Goal: Use online tool/utility: Utilize a website feature to perform a specific function

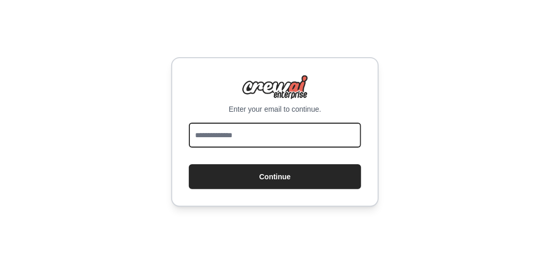
click at [250, 133] on input "email" at bounding box center [275, 134] width 172 height 25
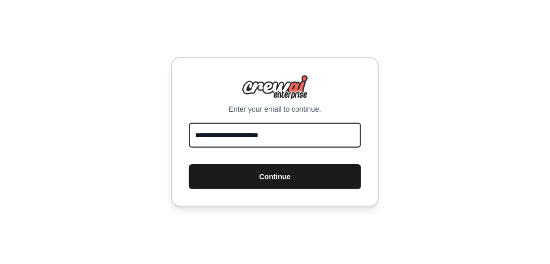
type input "**********"
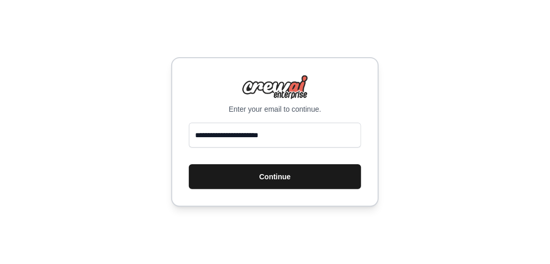
click at [261, 179] on button "Continue" at bounding box center [275, 176] width 172 height 25
click at [275, 171] on button "Continue" at bounding box center [275, 176] width 172 height 25
click at [273, 173] on button "Continue" at bounding box center [275, 176] width 172 height 25
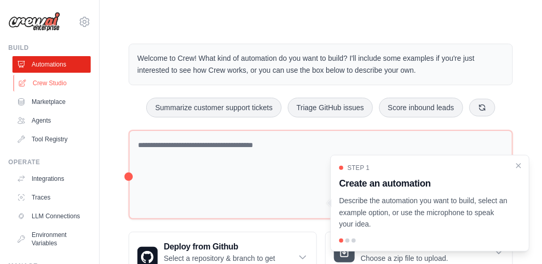
click at [59, 79] on link "Crew Studio" at bounding box center [52, 83] width 78 height 17
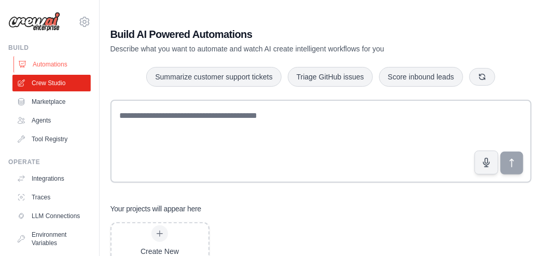
click at [57, 63] on link "Automations" at bounding box center [52, 64] width 78 height 17
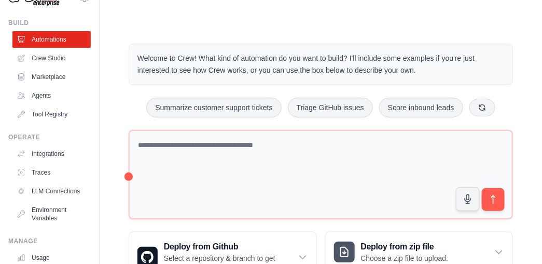
scroll to position [104, 0]
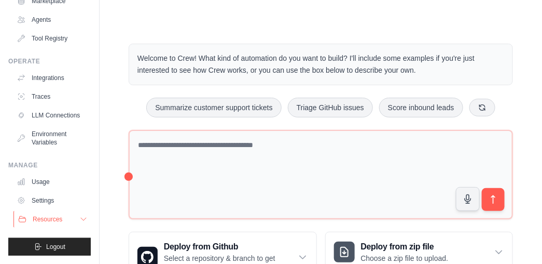
click at [81, 220] on icon at bounding box center [83, 219] width 5 height 3
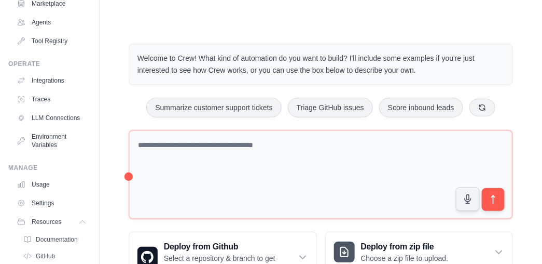
scroll to position [0, 0]
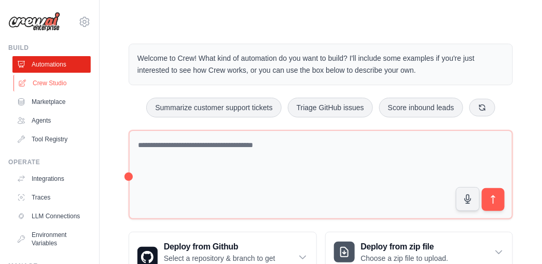
click at [63, 84] on link "Crew Studio" at bounding box center [52, 83] width 78 height 17
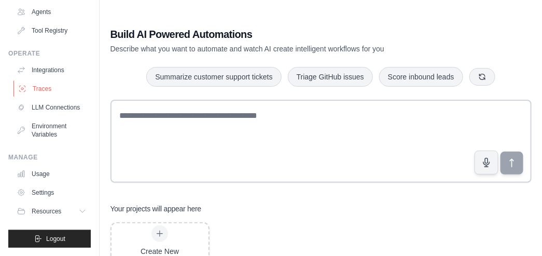
scroll to position [116, 0]
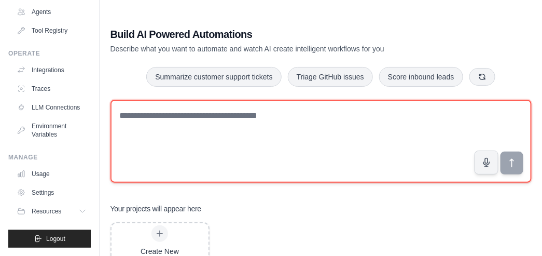
click at [160, 123] on textarea at bounding box center [320, 141] width 421 height 83
paste textarea "**********"
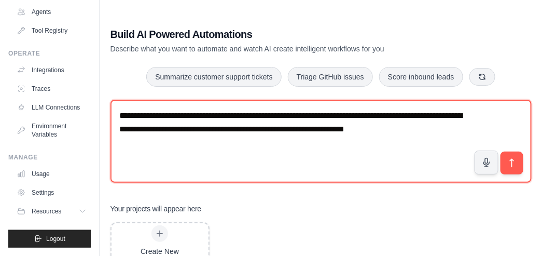
paste textarea "**********"
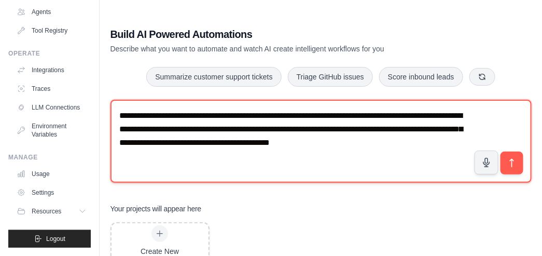
paste textarea "**********"
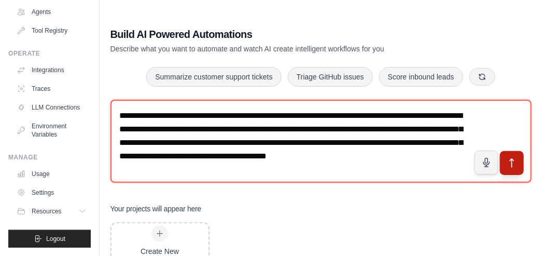
type textarea "**********"
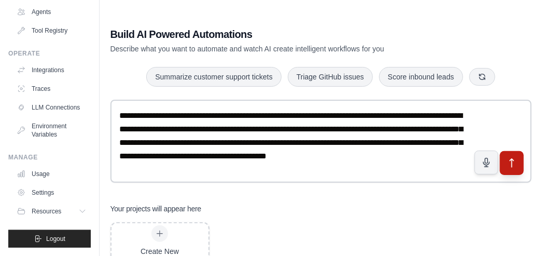
click at [511, 160] on icon "submit" at bounding box center [511, 163] width 11 height 11
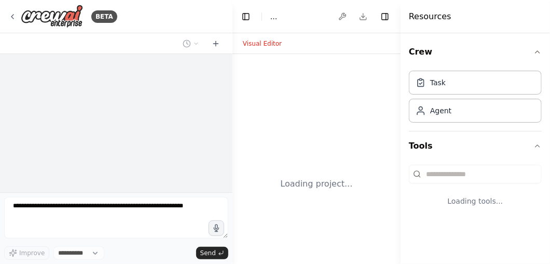
select select "****"
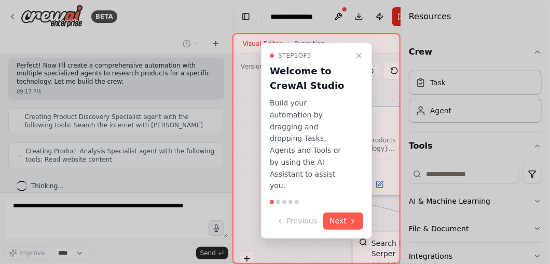
scroll to position [278, 0]
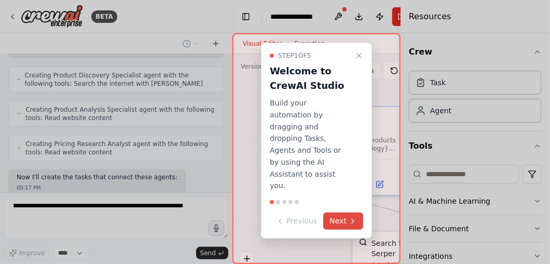
click at [355, 212] on button "Next" at bounding box center [343, 220] width 40 height 17
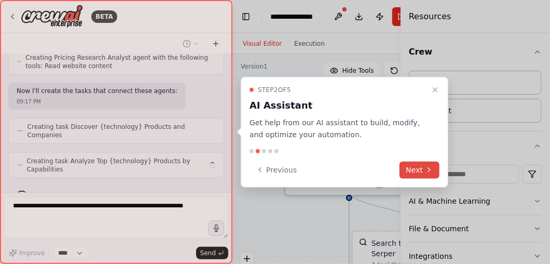
scroll to position [363, 0]
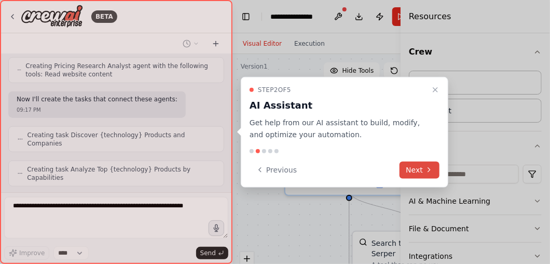
click at [428, 167] on icon at bounding box center [429, 169] width 8 height 8
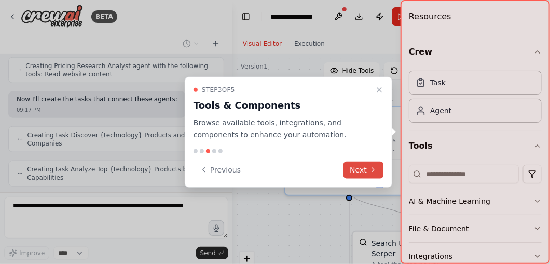
click at [371, 172] on icon at bounding box center [373, 169] width 8 height 8
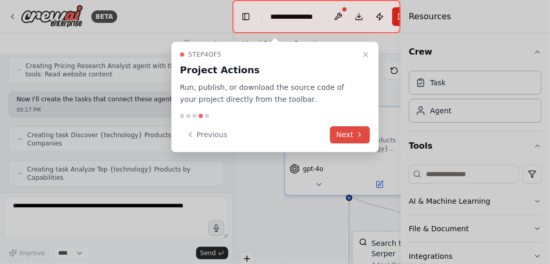
click at [353, 136] on button "Next" at bounding box center [350, 134] width 40 height 17
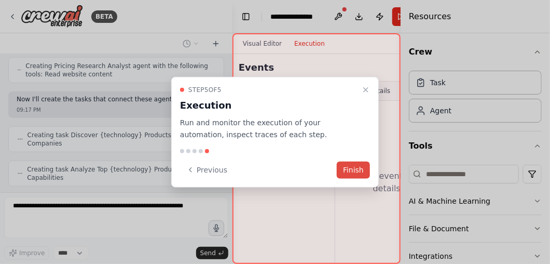
click at [354, 167] on button "Finish" at bounding box center [353, 169] width 33 height 17
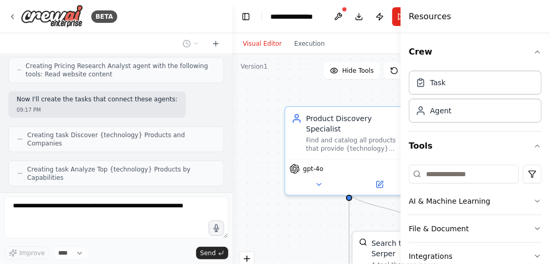
click at [462, 21] on div "Resources" at bounding box center [474, 16] width 149 height 33
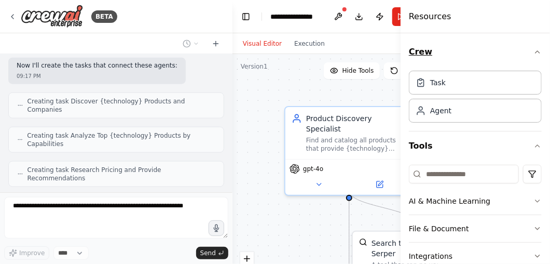
scroll to position [389, 0]
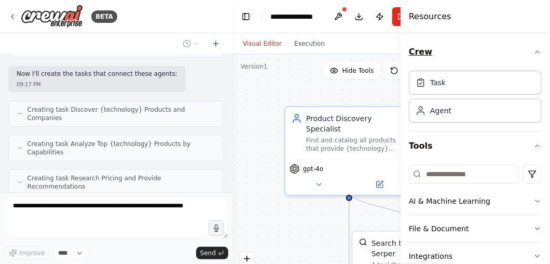
click at [533, 50] on icon "button" at bounding box center [537, 52] width 8 height 8
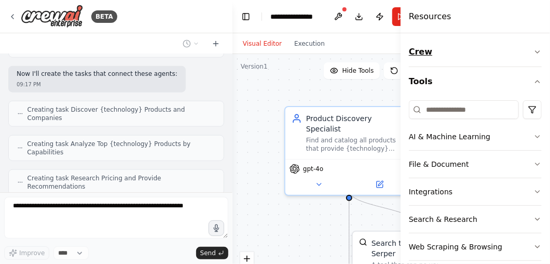
click at [533, 50] on icon "button" at bounding box center [537, 52] width 8 height 8
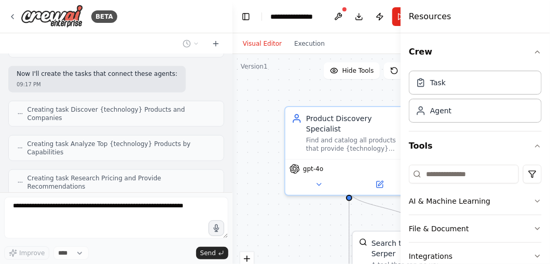
drag, startPoint x: 470, startPoint y: 16, endPoint x: 447, endPoint y: 17, distance: 23.9
click at [469, 16] on div "Resources" at bounding box center [474, 16] width 149 height 33
click at [422, 19] on h4 "Resources" at bounding box center [430, 16] width 43 height 12
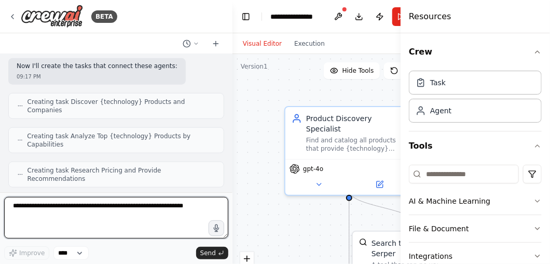
click at [398, 20] on button "Toggle Sidebar" at bounding box center [400, 132] width 8 height 264
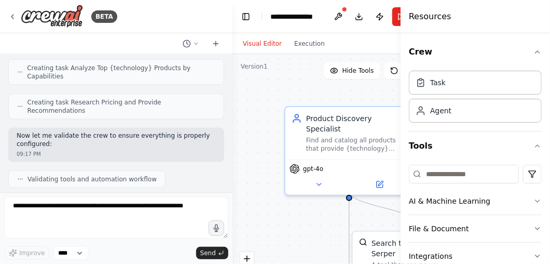
scroll to position [525, 0]
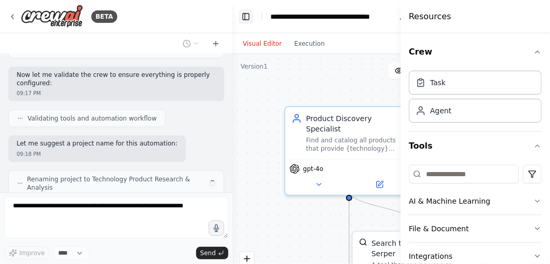
click at [245, 20] on button "Toggle Left Sidebar" at bounding box center [246, 16] width 15 height 15
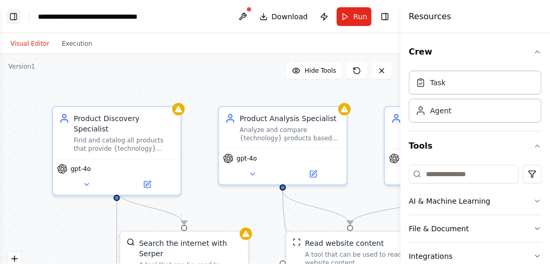
click at [11, 15] on button "Toggle Left Sidebar" at bounding box center [13, 16] width 15 height 15
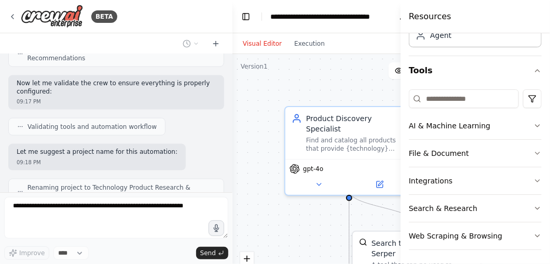
scroll to position [0, 0]
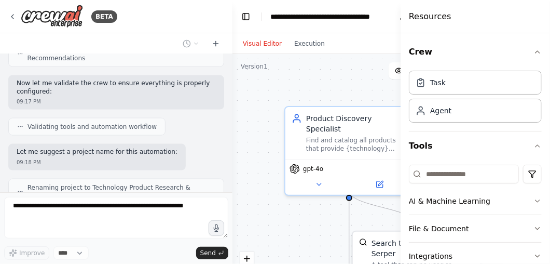
click at [498, 14] on div "Resources" at bounding box center [474, 16] width 149 height 33
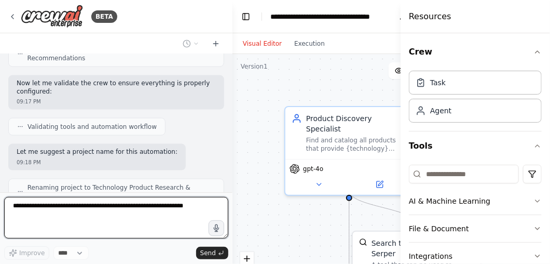
click at [444, 21] on h4 "Resources" at bounding box center [430, 16] width 43 height 12
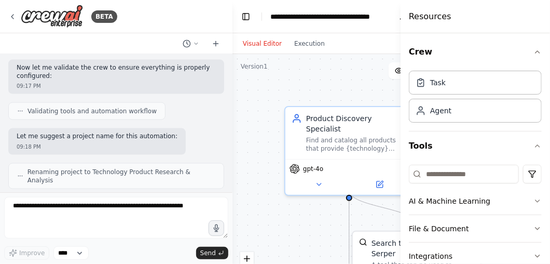
click at [423, 18] on h4 "Resources" at bounding box center [430, 16] width 43 height 12
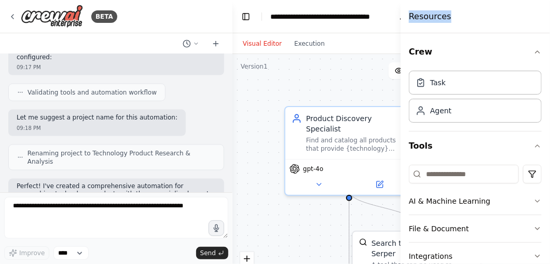
click at [423, 18] on h4 "Resources" at bounding box center [430, 16] width 43 height 12
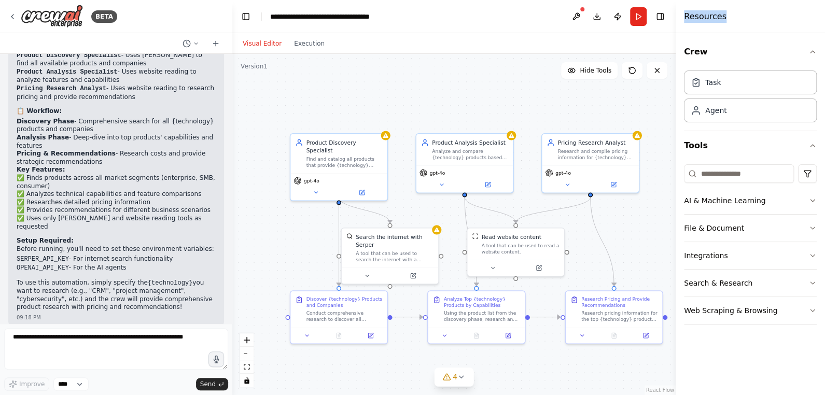
scroll to position [688, 0]
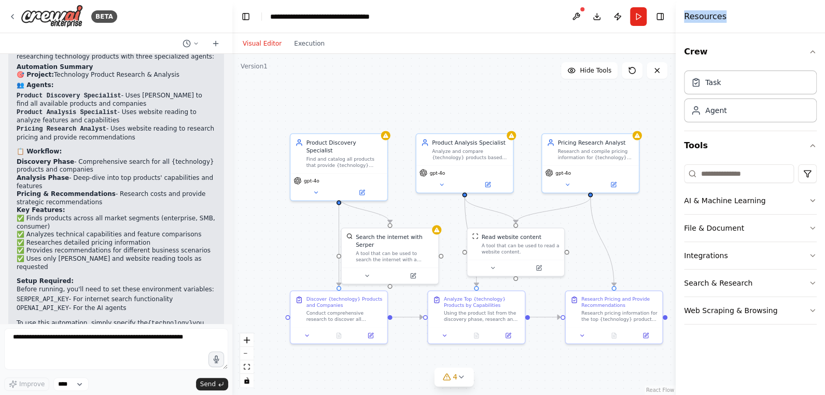
drag, startPoint x: 491, startPoint y: 3, endPoint x: 280, endPoint y: 214, distance: 298.2
click at [280, 214] on div ".deletable-edge-delete-btn { width: 20px; height: 20px; border: 0px solid #ffff…" at bounding box center [454, 224] width 444 height 341
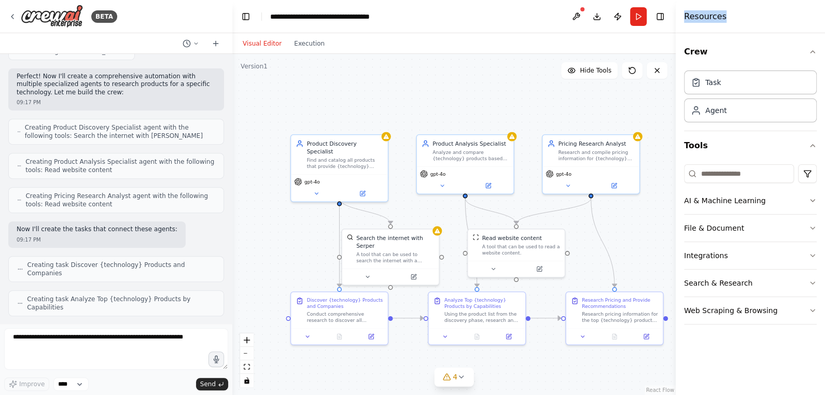
scroll to position [233, 0]
click at [549, 20] on button "Run" at bounding box center [638, 16] width 17 height 19
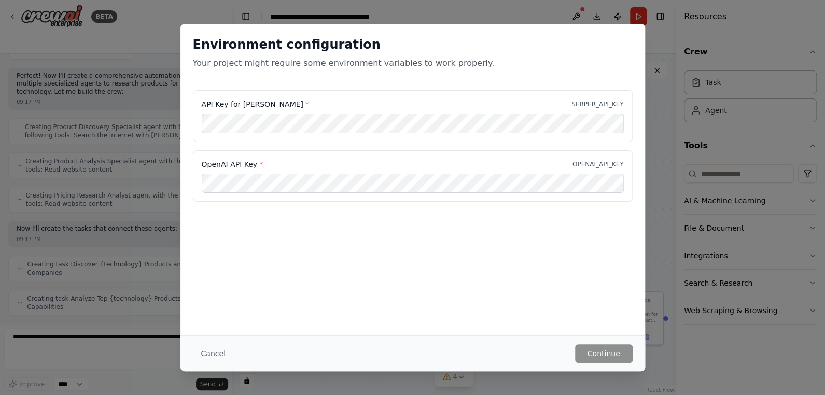
click at [549, 172] on div "Environment configuration Your project might require some environment variables…" at bounding box center [412, 197] width 825 height 395
click at [549, 173] on div "Environment configuration Your project might require some environment variables…" at bounding box center [412, 197] width 825 height 395
click at [549, 45] on h2 "Environment configuration" at bounding box center [413, 44] width 440 height 17
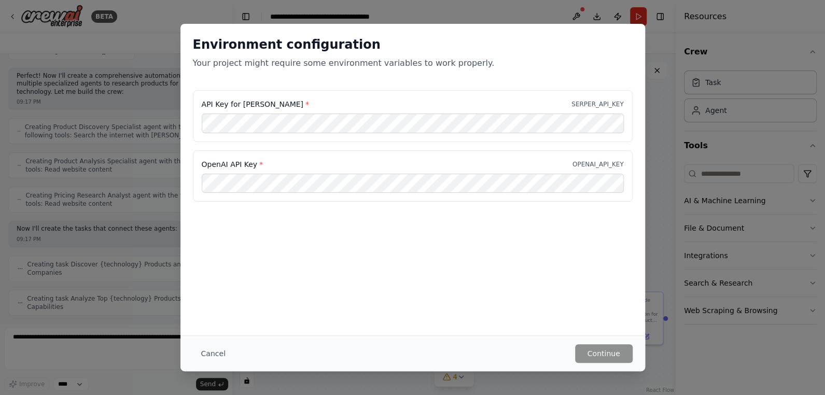
click at [549, 48] on h2 "Environment configuration" at bounding box center [413, 44] width 440 height 17
click at [248, 91] on div "API Key for Serper * SERPER_API_KEY" at bounding box center [413, 116] width 440 height 52
click at [549, 13] on div "Environment configuration Your project might require some environment variables…" at bounding box center [412, 197] width 825 height 395
click at [549, 19] on div "Environment configuration Your project might require some environment variables…" at bounding box center [412, 197] width 825 height 395
click at [164, 30] on div "Environment configuration Your project might require some environment variables…" at bounding box center [412, 197] width 825 height 395
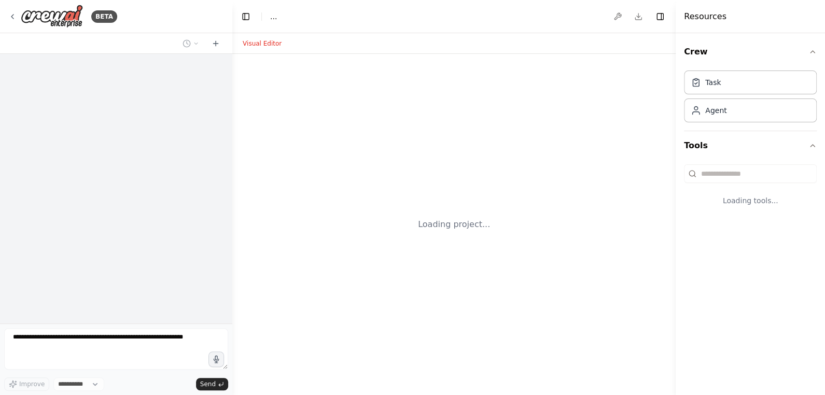
select select "****"
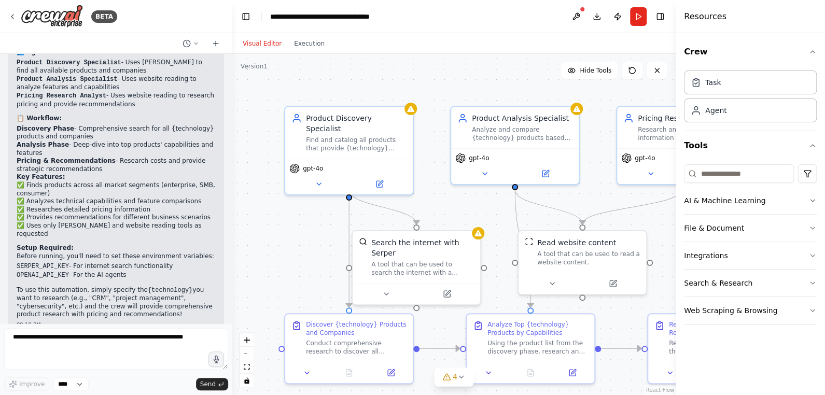
scroll to position [688, 0]
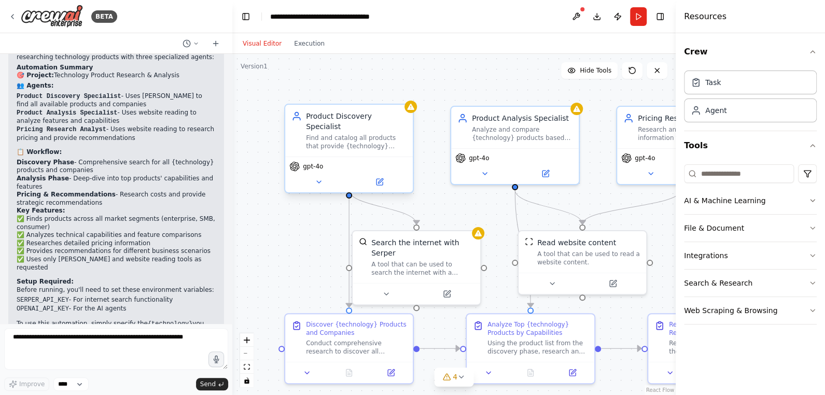
click at [355, 140] on div "Product Discovery Specialist Find and catalog all products that provide {techno…" at bounding box center [349, 131] width 128 height 52
click at [365, 134] on div "Find and catalog all products that provide {technology} solutions, identifying …" at bounding box center [356, 142] width 101 height 17
click at [315, 178] on icon at bounding box center [319, 182] width 8 height 8
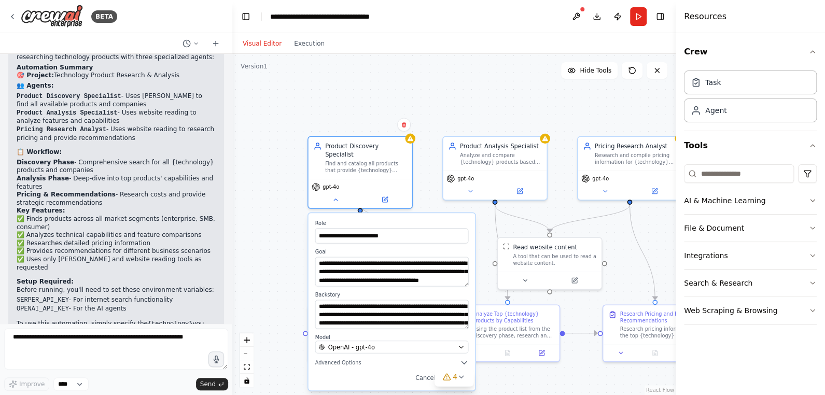
click at [483, 84] on div "**********" at bounding box center [454, 224] width 444 height 341
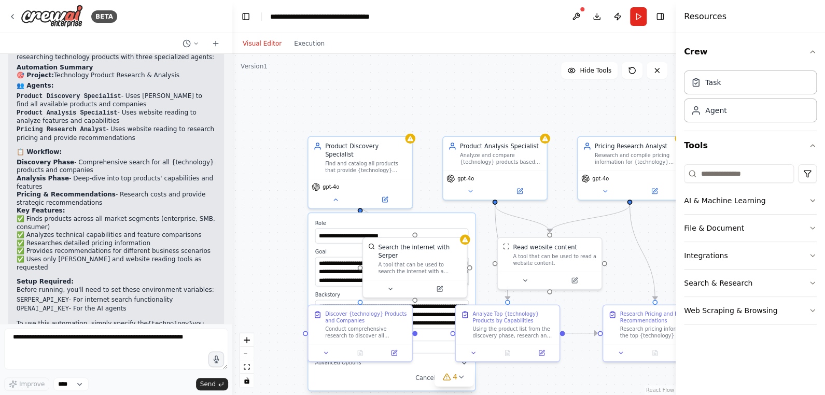
click at [480, 84] on div "**********" at bounding box center [454, 224] width 444 height 341
click at [359, 181] on div "gpt-4o" at bounding box center [360, 185] width 97 height 8
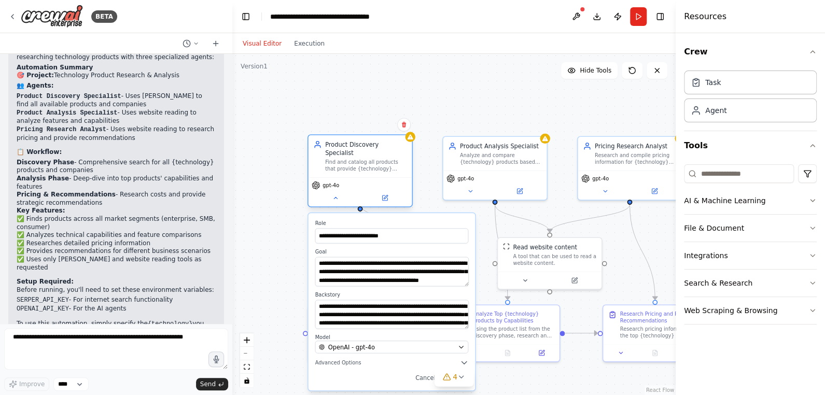
click at [375, 163] on div "Find and catalog all products that provide {technology} solutions, identifying …" at bounding box center [366, 165] width 82 height 13
click at [391, 220] on label "Role" at bounding box center [392, 223] width 154 height 7
click at [458, 381] on icon at bounding box center [462, 377] width 8 height 8
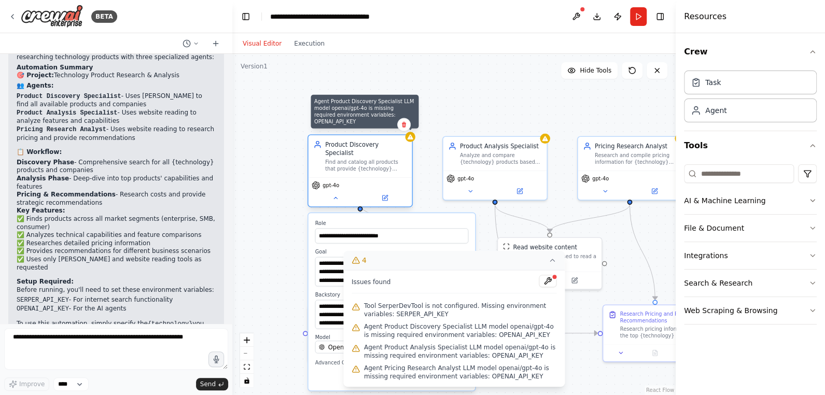
click at [412, 141] on div at bounding box center [410, 137] width 10 height 10
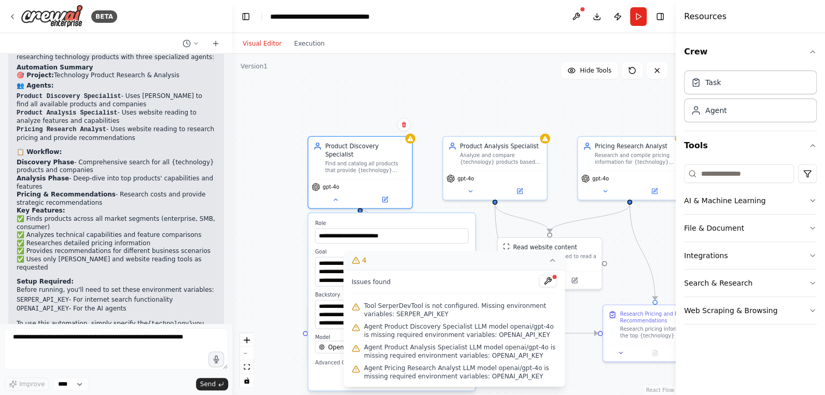
click at [471, 106] on div "**********" at bounding box center [454, 224] width 444 height 341
click at [285, 220] on div "**********" at bounding box center [454, 224] width 444 height 341
click at [500, 153] on div "Analyze and compare {technology} products based on their capabilities, features…" at bounding box center [501, 156] width 82 height 13
click at [495, 168] on div "Product Analysis Specialist Analyze and compare {technology} products based on …" at bounding box center [495, 152] width 104 height 34
click at [491, 156] on div "Analyze and compare {technology} products based on their capabilities, features…" at bounding box center [501, 156] width 82 height 13
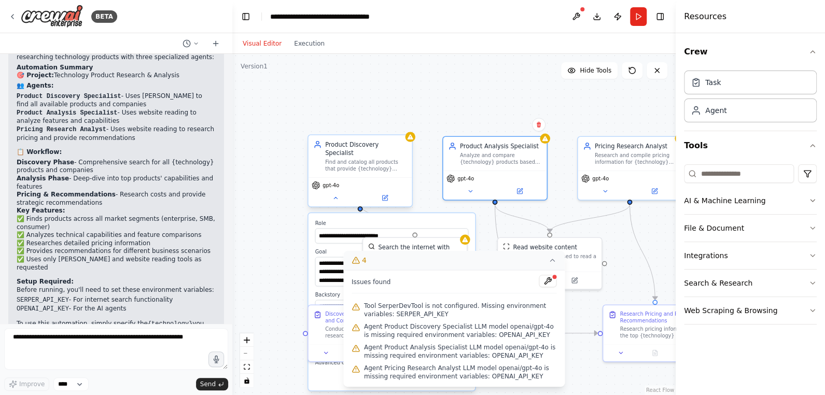
click at [365, 159] on div "Find and catalog all products that provide {technology} solutions, identifying …" at bounding box center [366, 165] width 82 height 13
click at [336, 195] on icon at bounding box center [335, 198] width 7 height 7
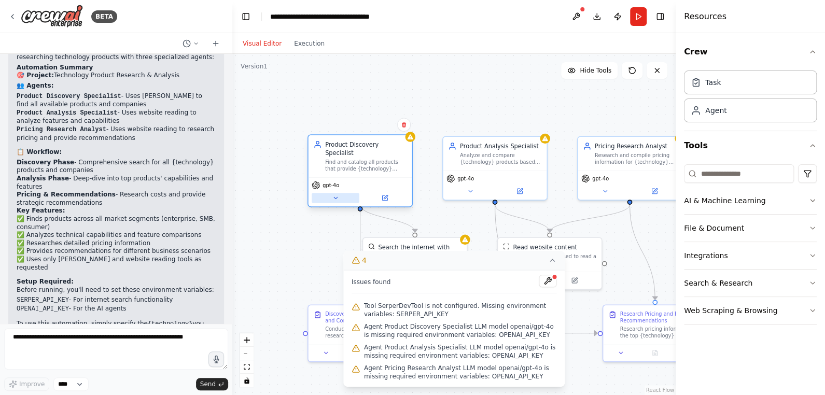
click at [336, 195] on icon at bounding box center [335, 198] width 7 height 7
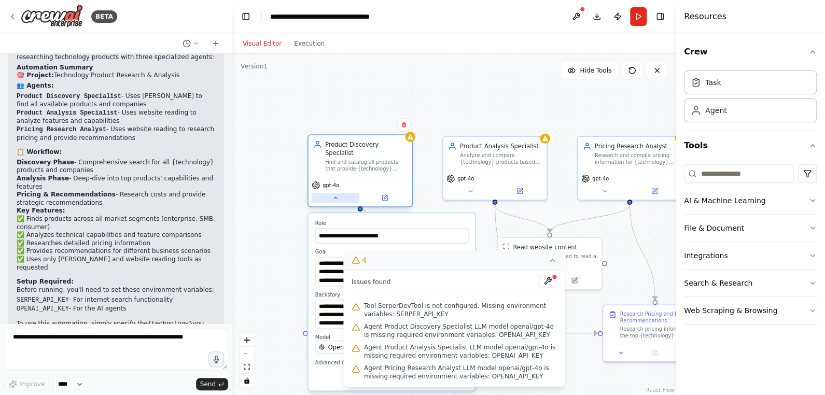
click at [336, 195] on icon at bounding box center [335, 198] width 7 height 7
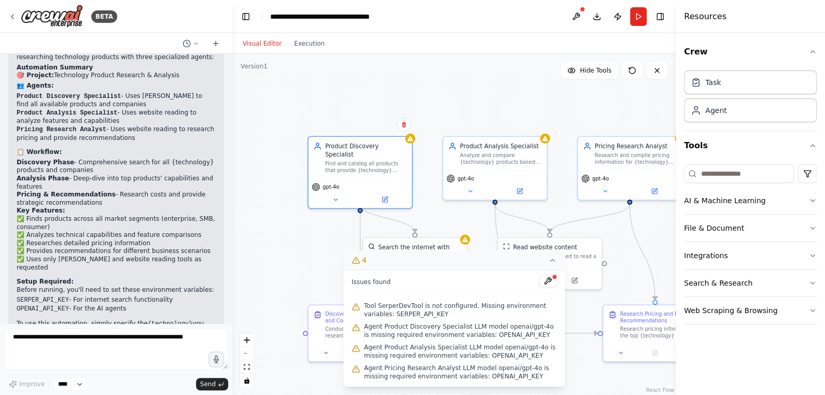
click at [376, 280] on span "Issues found" at bounding box center [371, 282] width 39 height 8
click at [555, 278] on div at bounding box center [554, 277] width 6 height 6
click at [551, 275] on div "Issues found Tool SerperDevTool is not configured. Missing environment variable…" at bounding box center [454, 328] width 222 height 117
click at [353, 260] on icon at bounding box center [355, 260] width 7 height 6
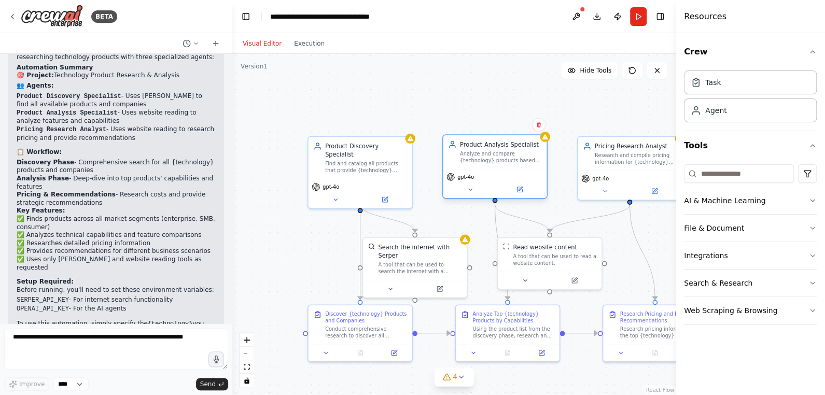
click at [468, 197] on div "Product Analysis Specialist Analyze and compare {technology} products based on …" at bounding box center [494, 166] width 105 height 64
click at [487, 158] on div "Analyze and compare {technology} products based on their capabilities, features…" at bounding box center [501, 156] width 82 height 13
click at [490, 163] on div "Analyze and compare {technology} products based on their capabilities, features…" at bounding box center [501, 156] width 82 height 13
click at [513, 173] on div "gpt-4o" at bounding box center [495, 177] width 97 height 8
click at [615, 160] on div "Research and compile pricing information for {technology} products, including s…" at bounding box center [636, 156] width 82 height 13
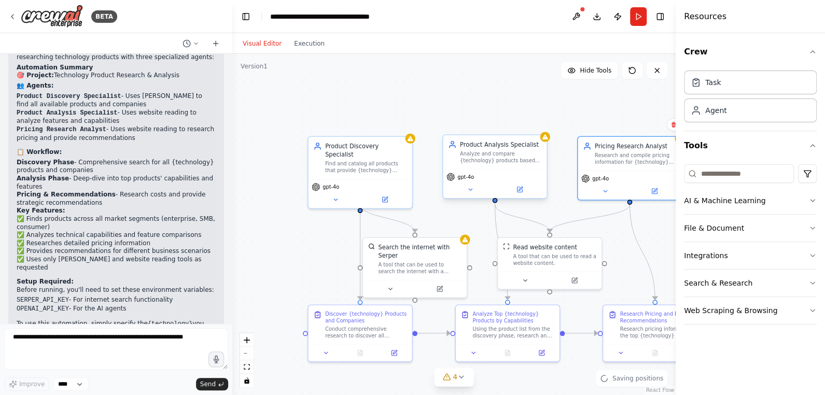
click at [512, 171] on div "gpt-4o" at bounding box center [495, 183] width 104 height 29
click at [409, 279] on div at bounding box center [415, 287] width 104 height 17
click at [494, 162] on div "Analyze and compare {technology} products based on their capabilities, features…" at bounding box center [501, 156] width 82 height 13
click at [545, 258] on div "A tool that can be used to read a website content." at bounding box center [555, 258] width 84 height 13
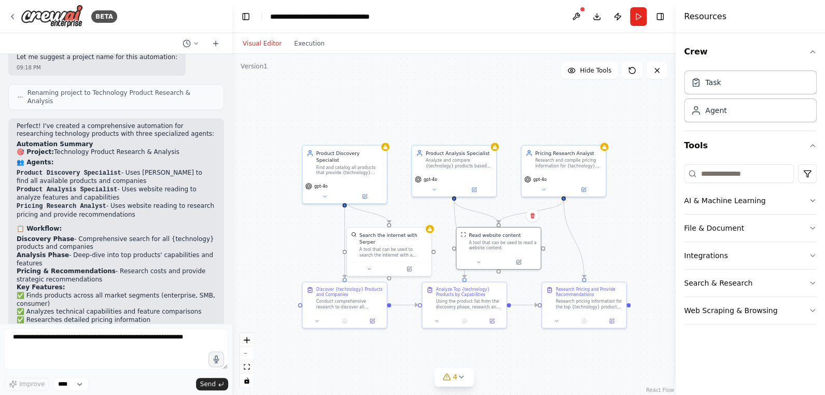
scroll to position [688, 0]
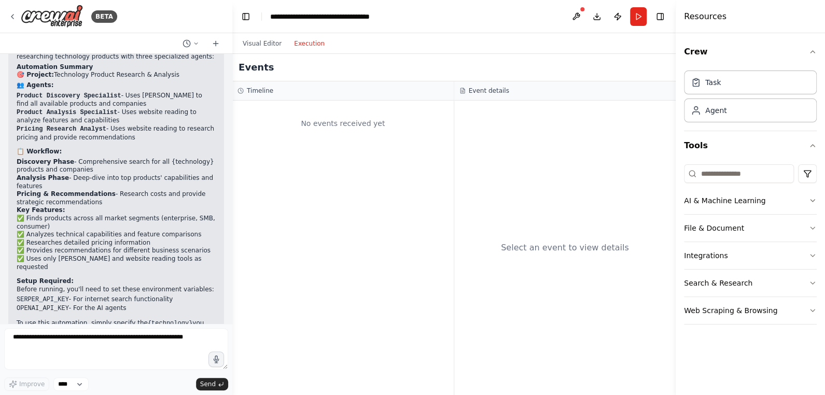
click at [308, 45] on button "Execution" at bounding box center [309, 43] width 43 height 12
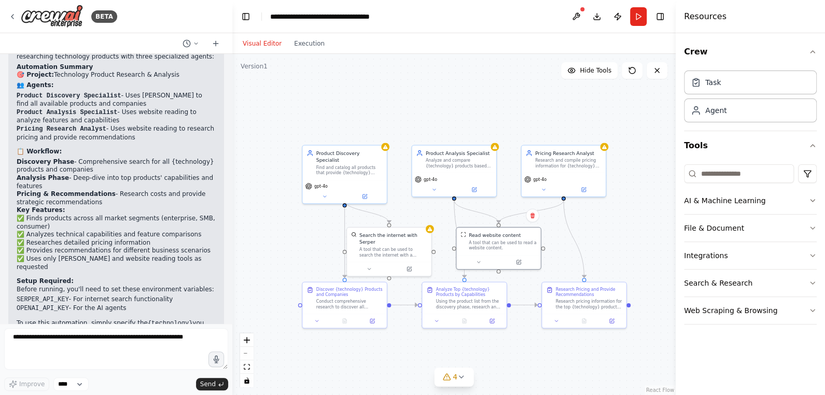
click at [267, 40] on button "Visual Editor" at bounding box center [262, 43] width 51 height 12
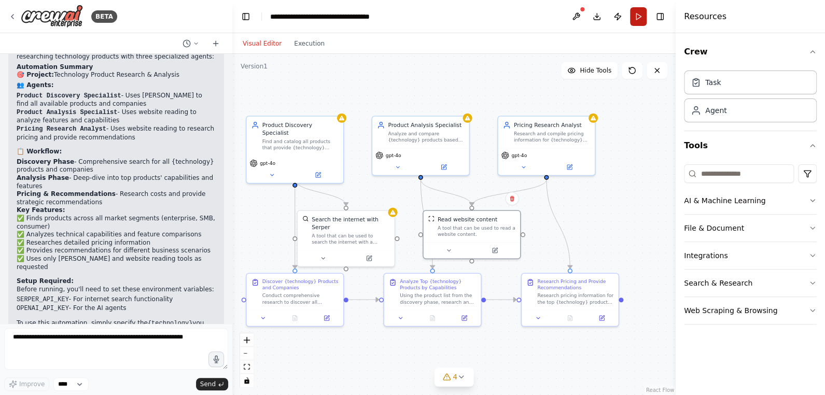
click at [633, 20] on button "Run" at bounding box center [638, 16] width 17 height 19
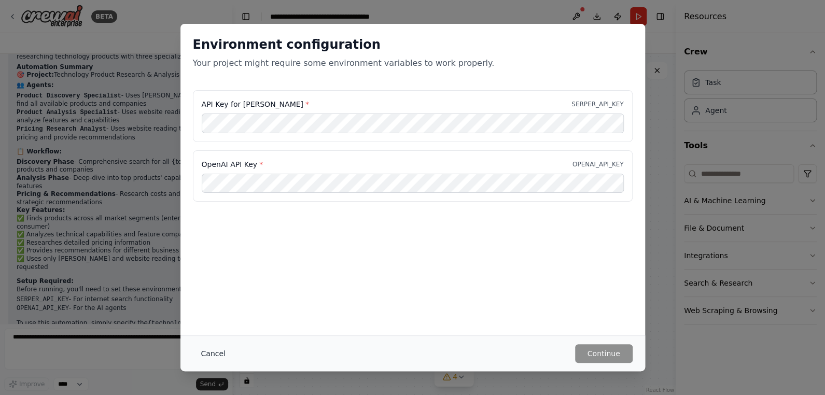
click at [210, 354] on button "Cancel" at bounding box center [213, 353] width 41 height 19
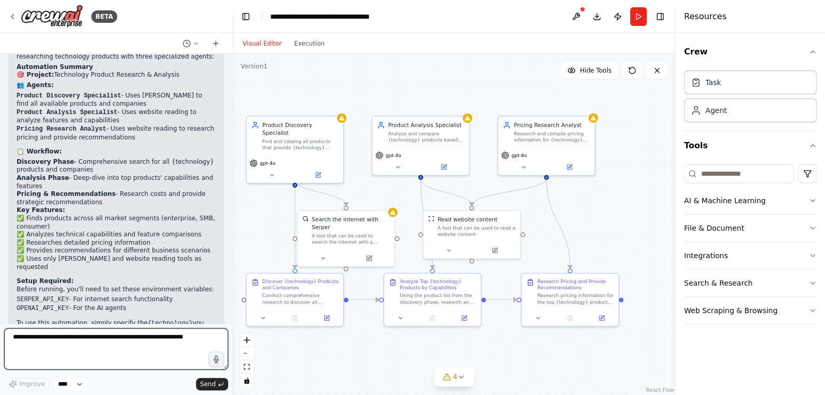
click at [60, 343] on textarea at bounding box center [116, 348] width 224 height 41
type textarea "*******"
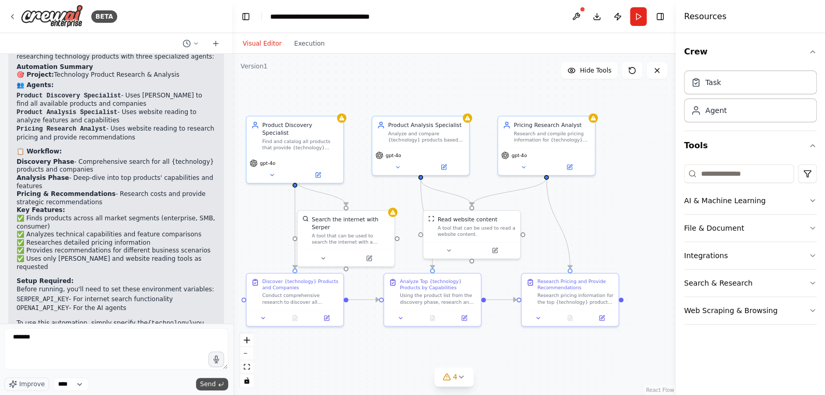
click at [207, 382] on span "Send" at bounding box center [208, 384] width 16 height 8
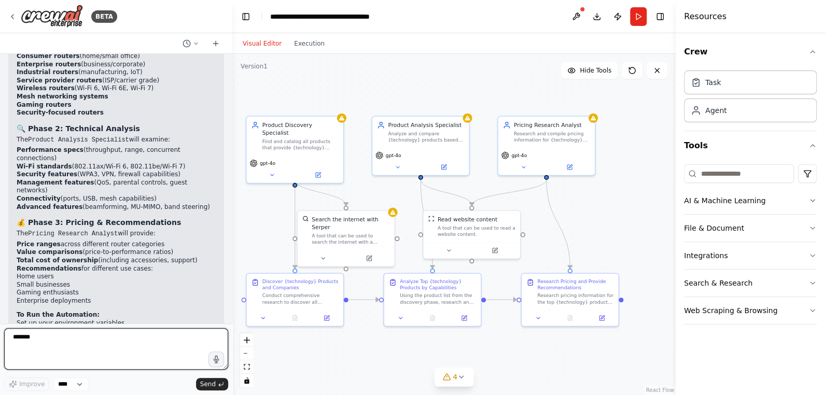
scroll to position [1149, 0]
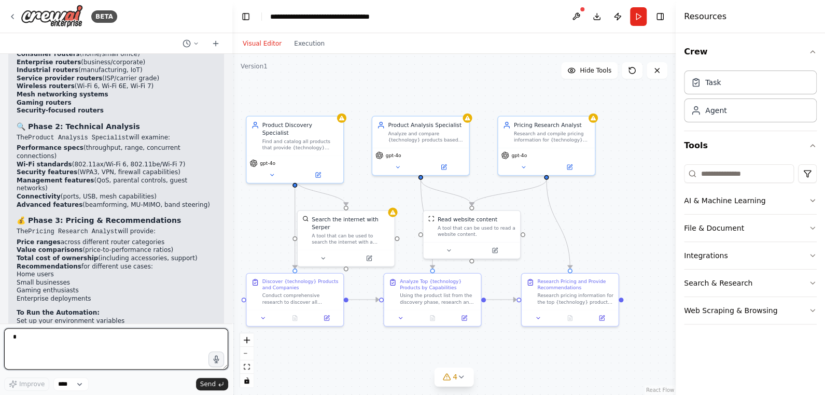
type textarea "**"
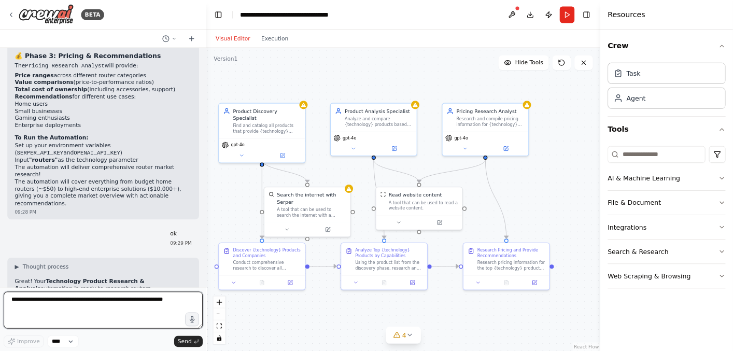
scroll to position [1314, 0]
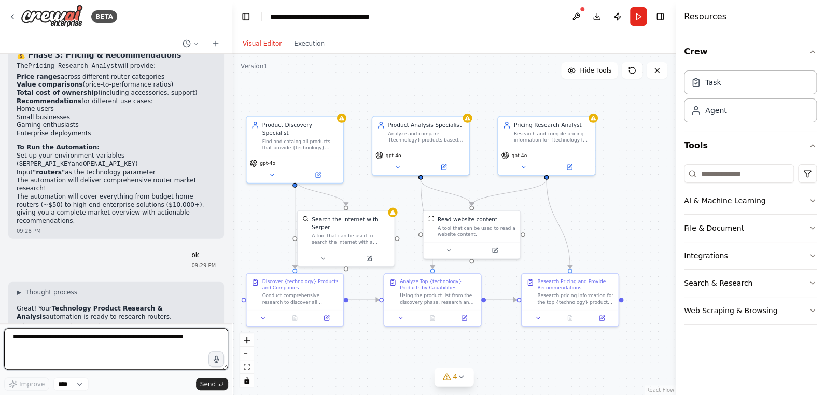
click at [103, 352] on textarea at bounding box center [116, 348] width 224 height 41
click at [661, 21] on button "Toggle Right Sidebar" at bounding box center [660, 16] width 15 height 15
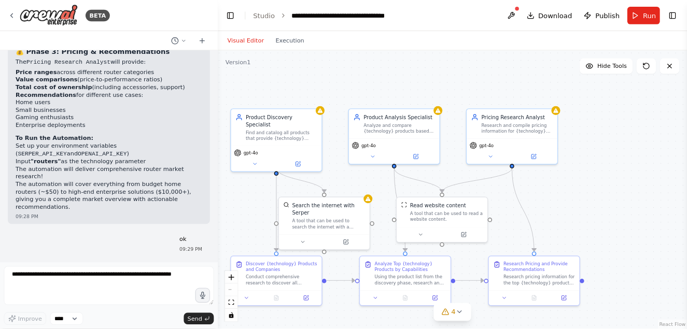
scroll to position [1315, 0]
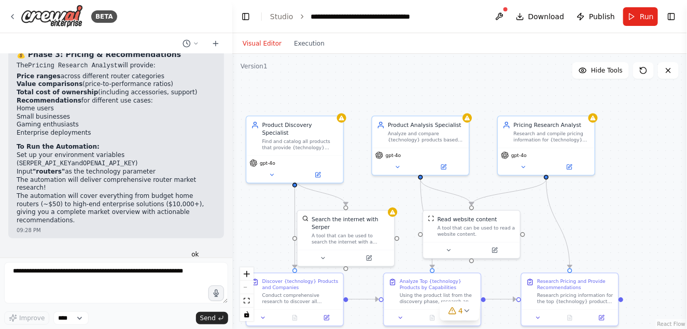
drag, startPoint x: 804, startPoint y: 1, endPoint x: 433, endPoint y: 74, distance: 377.9
click at [433, 74] on div ".deletable-edge-delete-btn { width: 20px; height: 20px; border: 0px solid #ffff…" at bounding box center [459, 191] width 455 height 275
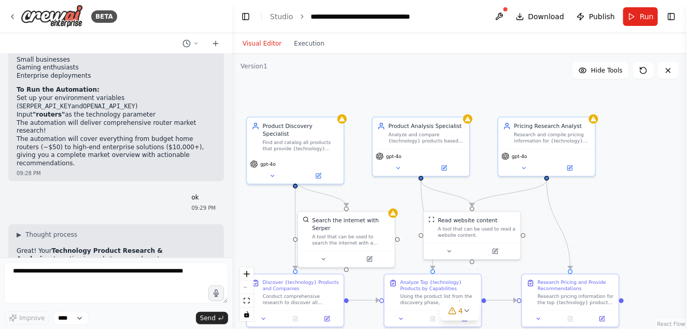
scroll to position [1374, 0]
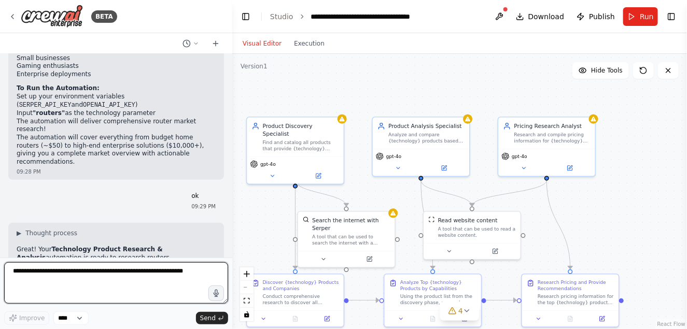
click at [60, 280] on textarea at bounding box center [116, 282] width 224 height 41
type textarea "*******"
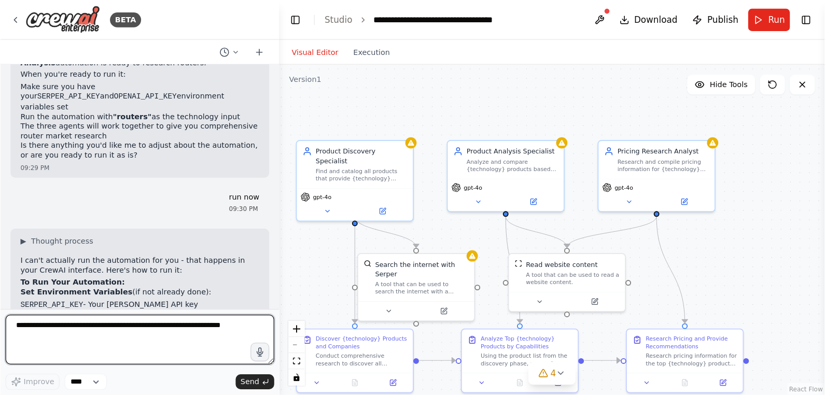
scroll to position [1580, 0]
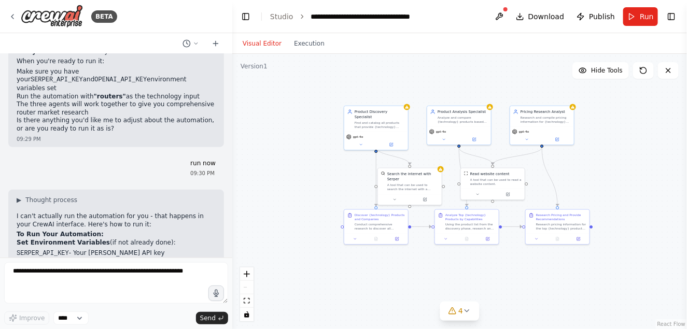
click at [646, 20] on span "Run" at bounding box center [647, 16] width 14 height 10
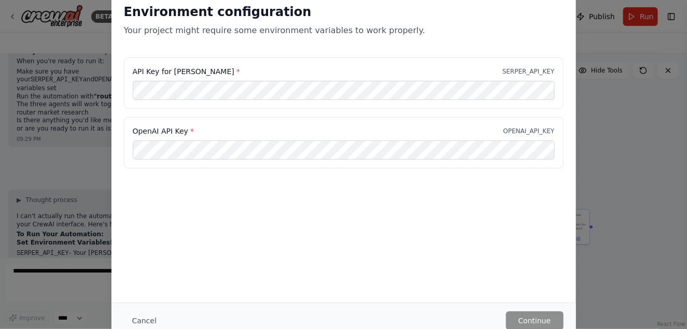
click at [634, 143] on div "Environment configuration Your project might require some environment variables…" at bounding box center [343, 164] width 687 height 329
click at [90, 71] on div "Environment configuration Your project might require some environment variables…" at bounding box center [343, 164] width 687 height 329
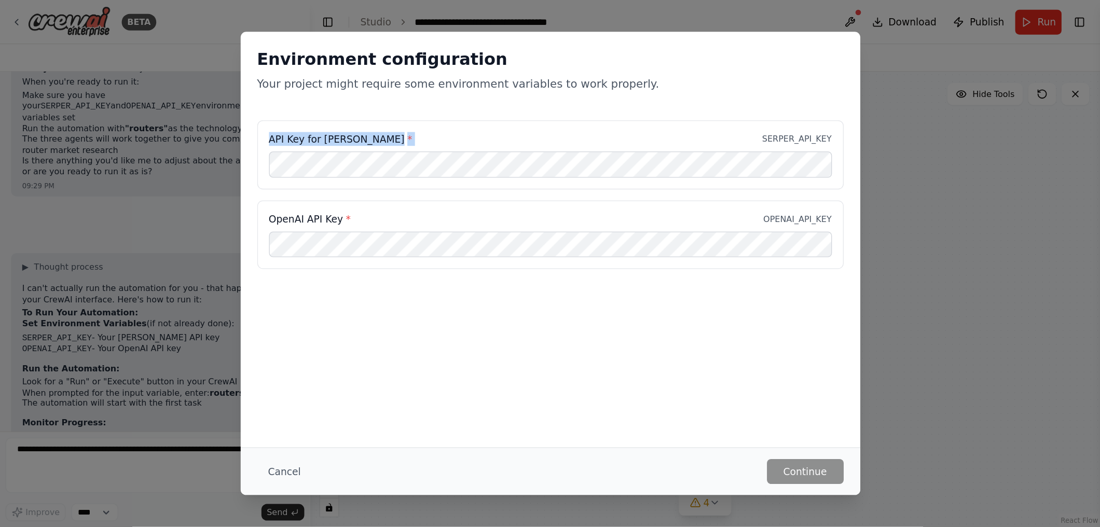
scroll to position [1471, 0]
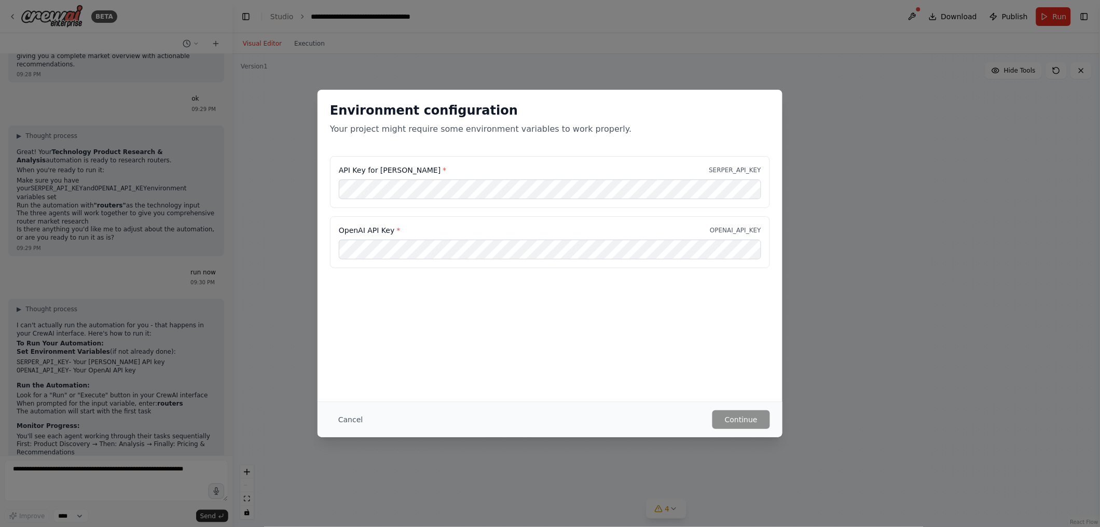
drag, startPoint x: 658, startPoint y: 0, endPoint x: 665, endPoint y: 318, distance: 318.0
click at [665, 318] on div "Environment configuration Your project might require some environment variables…" at bounding box center [549, 246] width 465 height 312
click at [799, 152] on div "Environment configuration Your project might require some environment variables…" at bounding box center [550, 263] width 1100 height 527
click at [731, 135] on p "Your project might require some environment variables to work properly." at bounding box center [550, 129] width 440 height 12
click at [279, 122] on div "Environment configuration Your project might require some environment variables…" at bounding box center [550, 263] width 1100 height 527
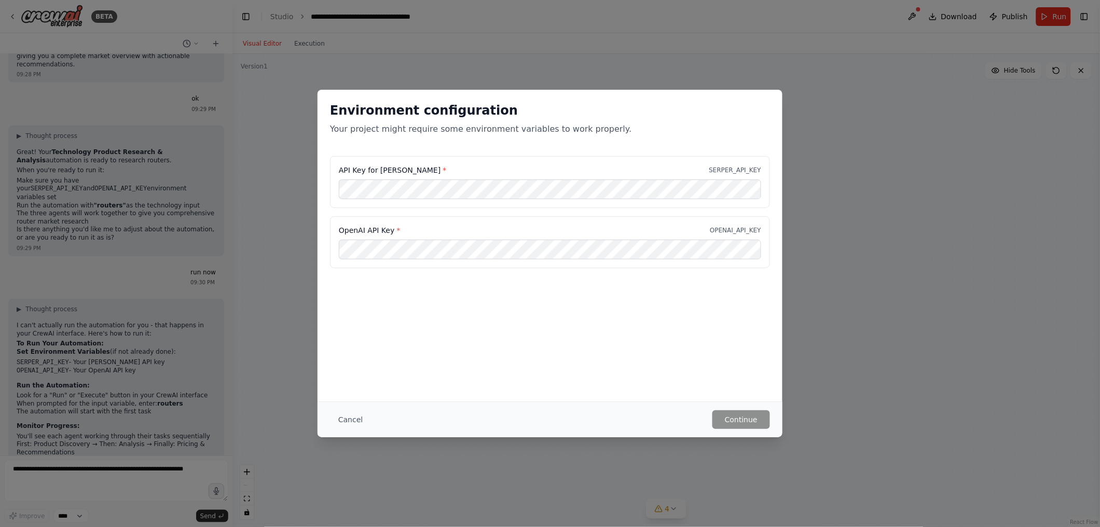
click at [267, 39] on div "Environment configuration Your project might require some environment variables…" at bounding box center [550, 263] width 1100 height 527
click at [275, 140] on div "Environment configuration Your project might require some environment variables…" at bounding box center [550, 263] width 1100 height 527
click at [825, 21] on div "Environment configuration Your project might require some environment variables…" at bounding box center [550, 263] width 1100 height 527
click at [825, 22] on div "Environment configuration Your project might require some environment variables…" at bounding box center [550, 263] width 1100 height 527
click at [825, 17] on div "Environment configuration Your project might require some environment variables…" at bounding box center [550, 263] width 1100 height 527
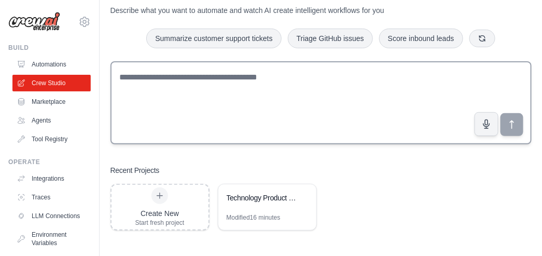
scroll to position [39, 0]
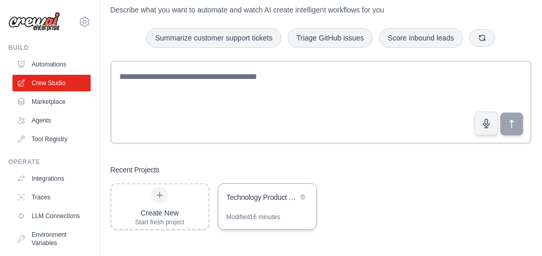
click at [269, 202] on div "Technology Product Research & Analysis" at bounding box center [262, 198] width 71 height 12
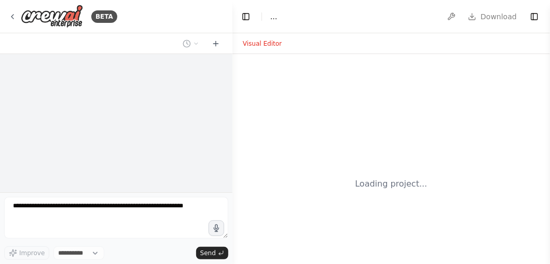
select select "****"
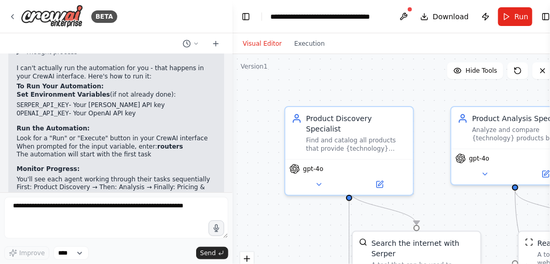
scroll to position [1703, 0]
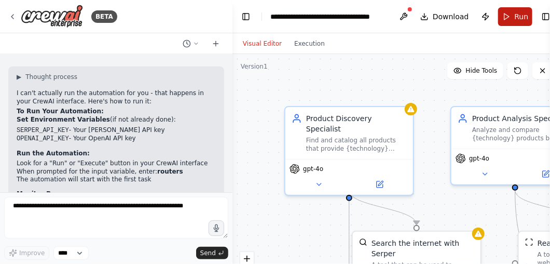
click at [508, 14] on button "Run" at bounding box center [515, 16] width 35 height 19
